Goal: Navigation & Orientation: Locate item on page

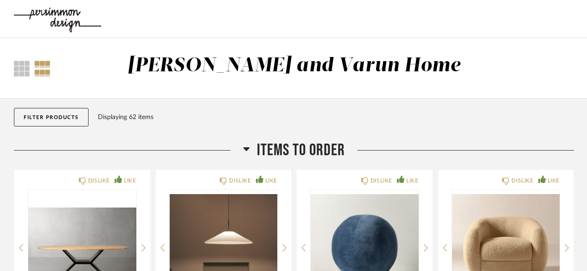
click at [446, 112] on div "Displaying 62 items" at bounding box center [334, 117] width 472 height 10
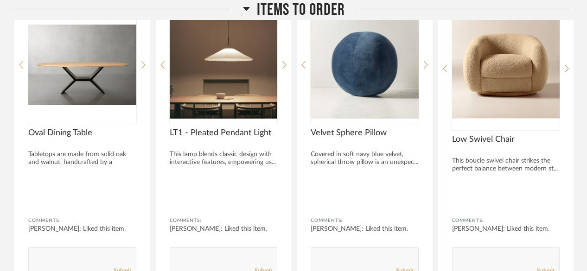
scroll to position [185, 0]
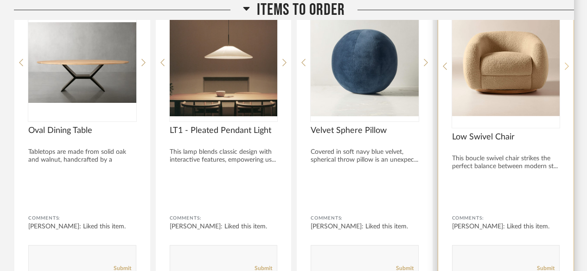
click at [566, 67] on icon at bounding box center [566, 66] width 4 height 8
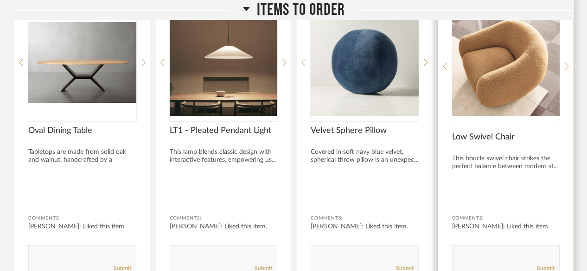
click at [566, 67] on icon at bounding box center [566, 66] width 4 height 8
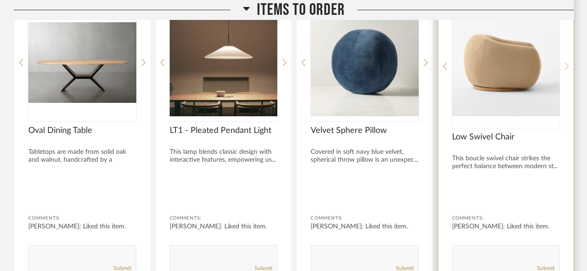
click at [566, 67] on icon at bounding box center [566, 66] width 4 height 8
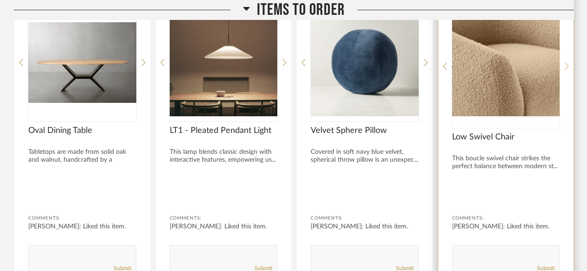
click at [566, 67] on icon at bounding box center [566, 66] width 4 height 8
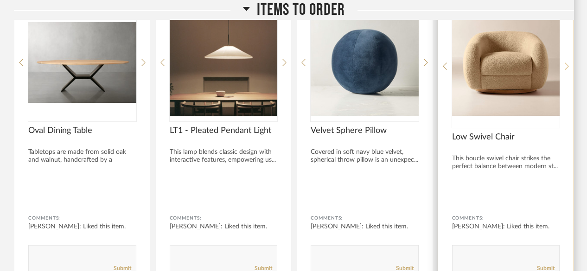
click at [566, 67] on icon at bounding box center [566, 66] width 4 height 8
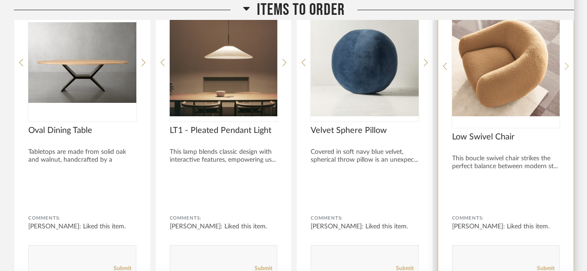
click at [566, 67] on icon at bounding box center [566, 66] width 4 height 8
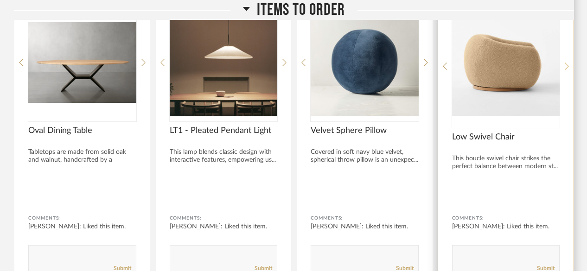
click at [566, 67] on icon at bounding box center [566, 66] width 4 height 8
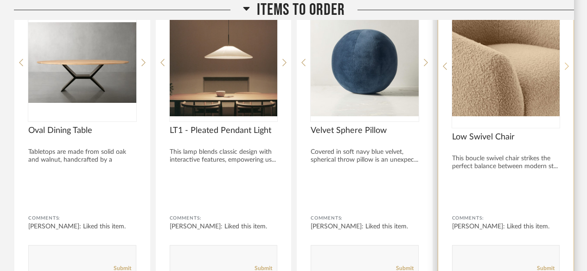
click at [566, 67] on icon at bounding box center [566, 66] width 4 height 8
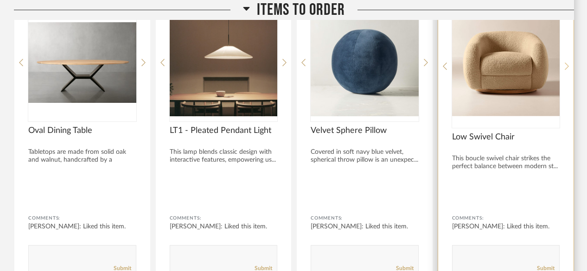
click at [566, 67] on icon at bounding box center [566, 66] width 4 height 8
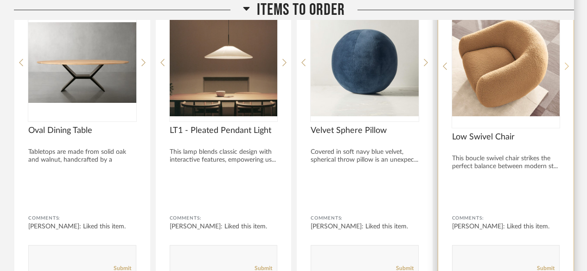
click at [566, 67] on icon at bounding box center [566, 66] width 4 height 8
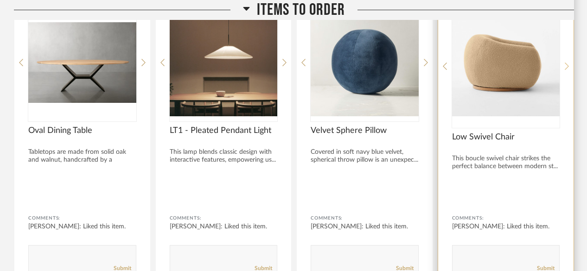
click at [566, 67] on icon at bounding box center [566, 66] width 4 height 8
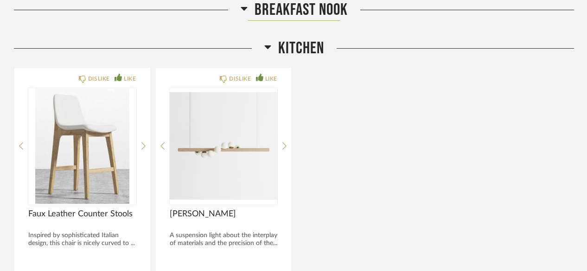
scroll to position [1966, 0]
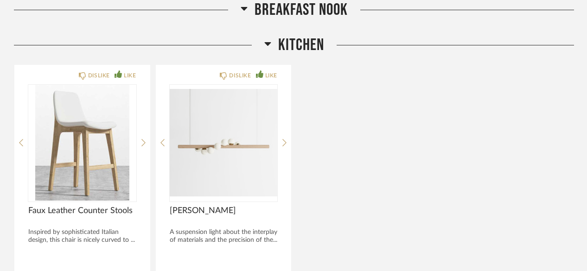
click at [339, 155] on div "DISLIKE LIKE Faux Leather Counter Stools Inspired by sophisticated Italian desi…" at bounding box center [294, 213] width 560 height 299
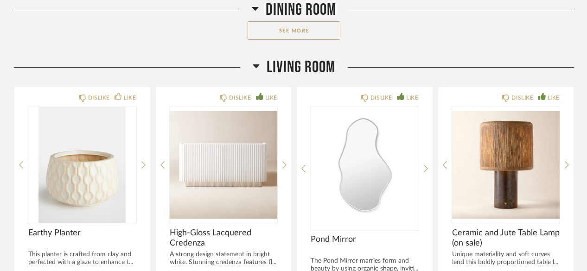
scroll to position [1206, 0]
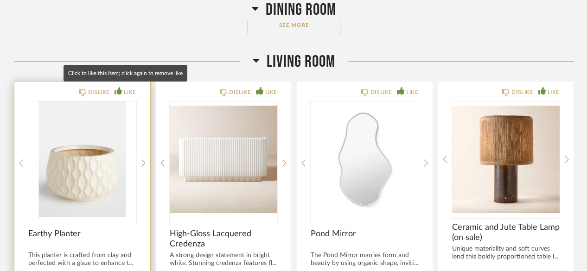
click at [125, 92] on div "LIKE" at bounding box center [130, 92] width 12 height 9
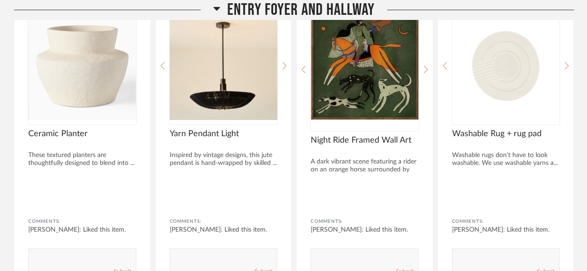
scroll to position [558, 0]
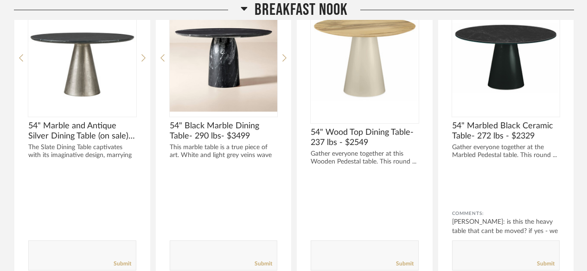
scroll to position [1702, 0]
